Goal: Transaction & Acquisition: Purchase product/service

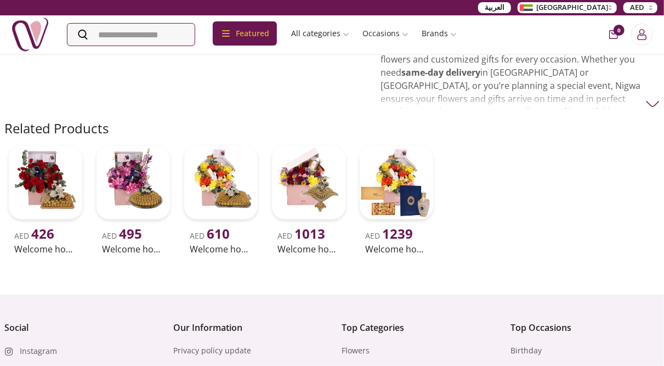
scroll to position [384, 0]
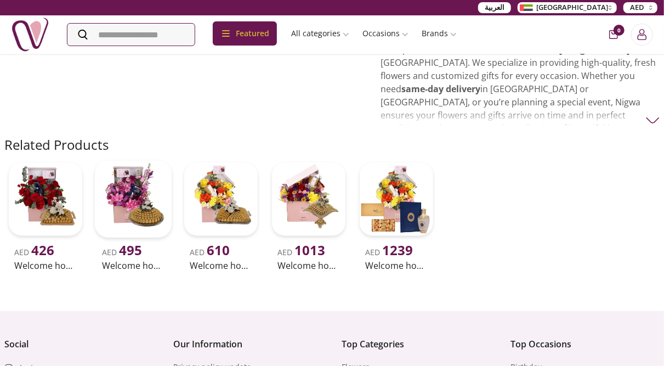
click at [140, 161] on img at bounding box center [133, 199] width 77 height 77
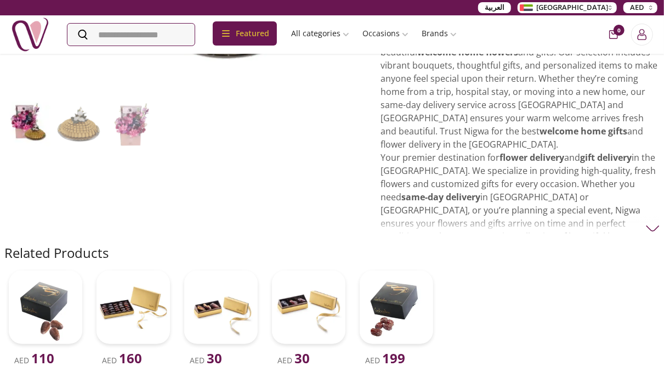
scroll to position [274, 0]
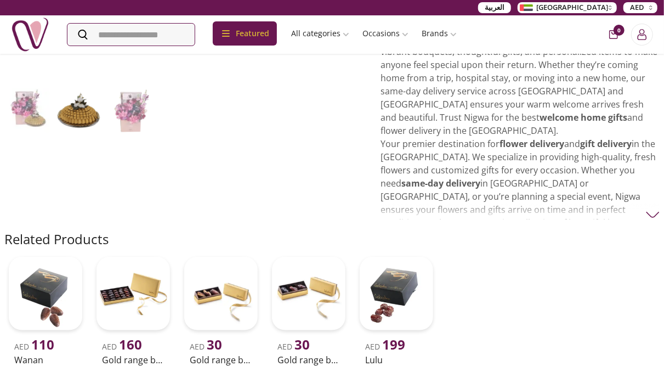
click at [653, 208] on img at bounding box center [653, 215] width 14 height 14
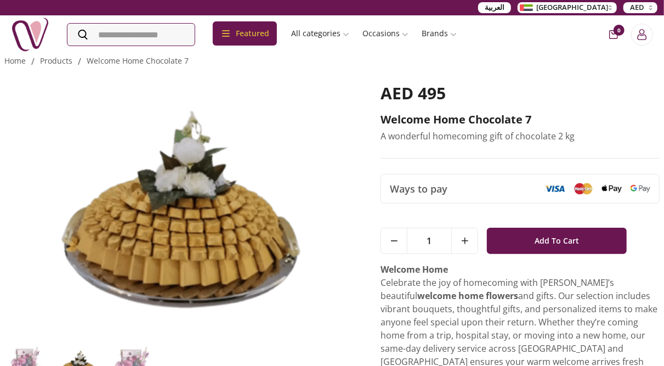
scroll to position [0, 0]
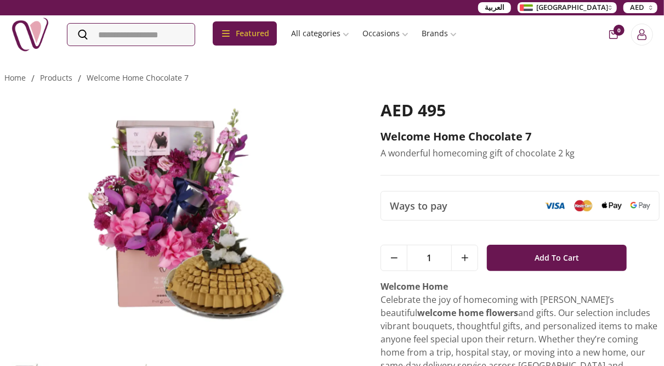
click at [549, 204] on img at bounding box center [555, 206] width 20 height 8
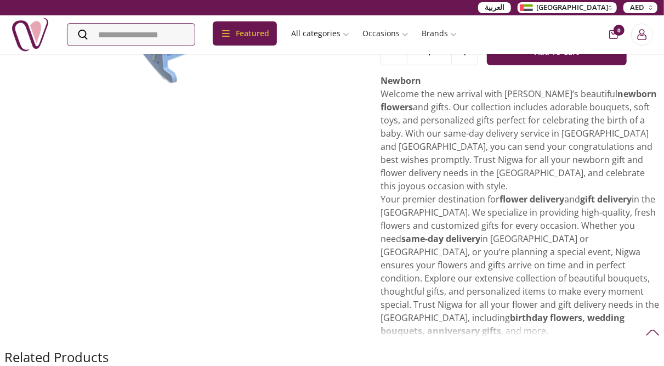
scroll to position [164, 0]
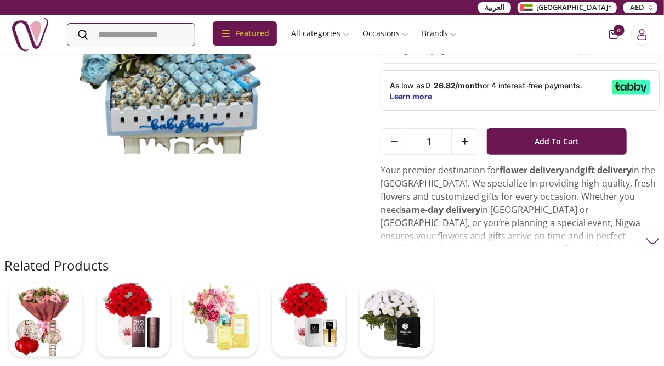
scroll to position [110, 0]
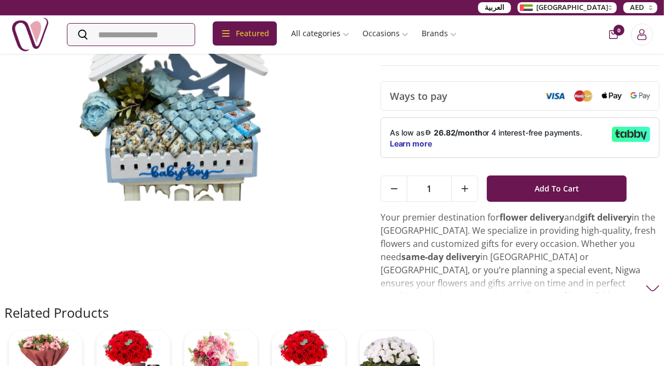
click at [646, 281] on p "Your premier destination for flower delivery and gift delivery in the UAE. We s…" at bounding box center [519, 282] width 279 height 145
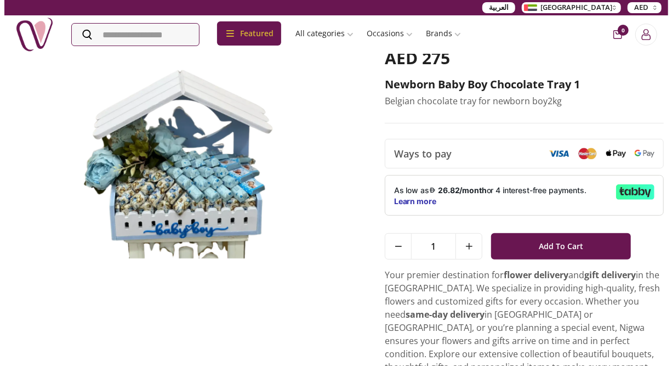
scroll to position [0, 0]
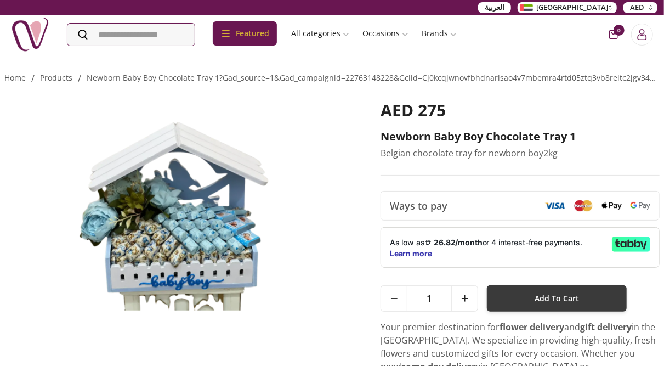
click at [564, 300] on span "Add To Cart" at bounding box center [556, 298] width 44 height 20
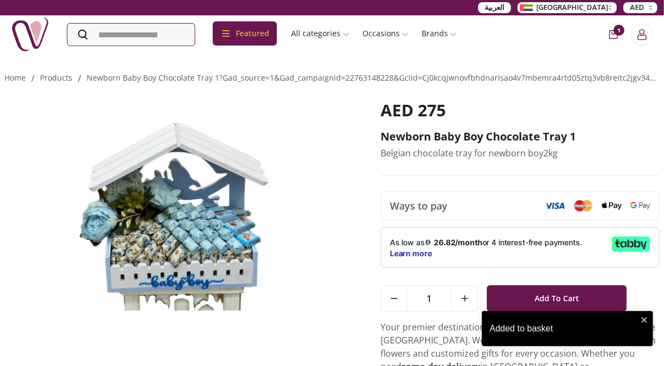
click at [520, 328] on div "Added to basket" at bounding box center [563, 328] width 148 height 13
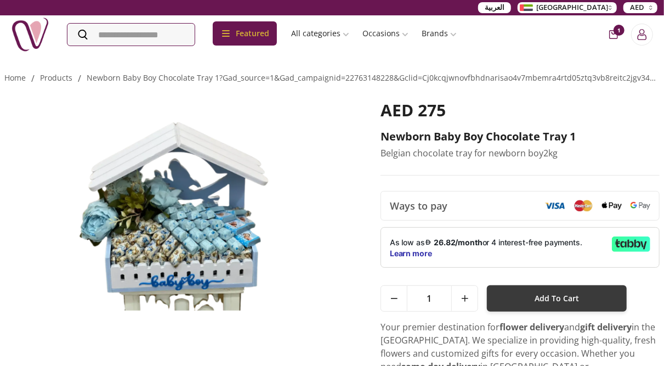
click at [534, 296] on button "Add To Cart" at bounding box center [556, 298] width 139 height 26
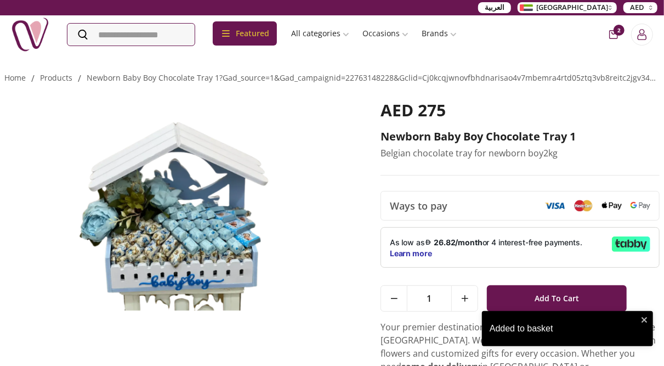
click at [615, 30] on span "2" at bounding box center [618, 30] width 11 height 11
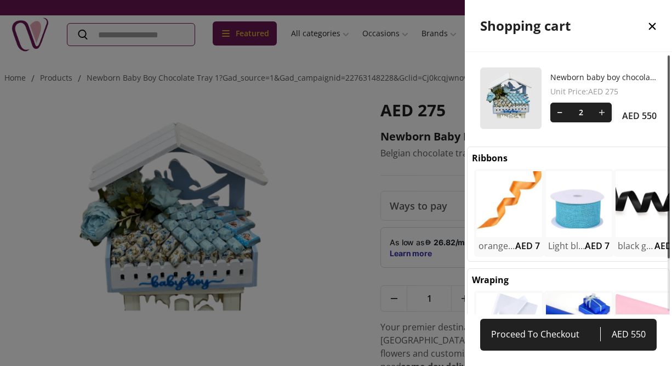
click at [371, 116] on div at bounding box center [336, 183] width 672 height 366
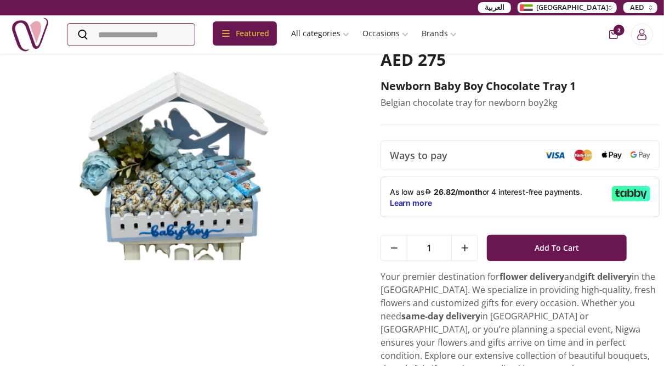
scroll to position [110, 0]
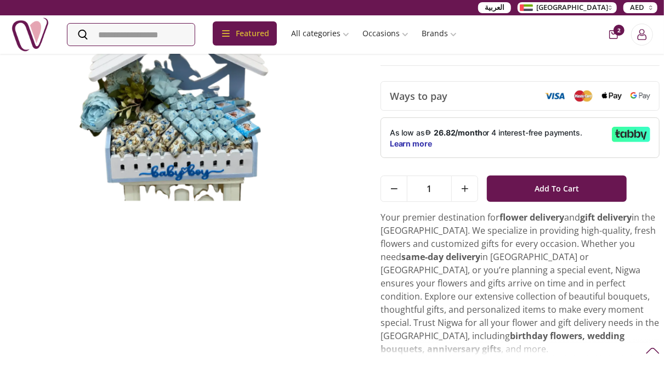
click at [611, 5] on button "[GEOGRAPHIC_DATA]" at bounding box center [566, 7] width 99 height 11
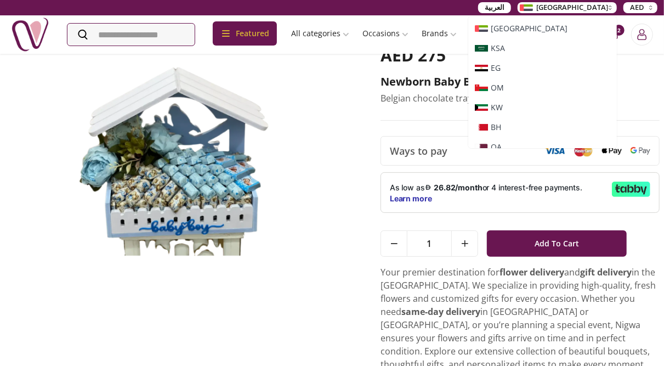
scroll to position [0, 0]
